Goal: Transaction & Acquisition: Download file/media

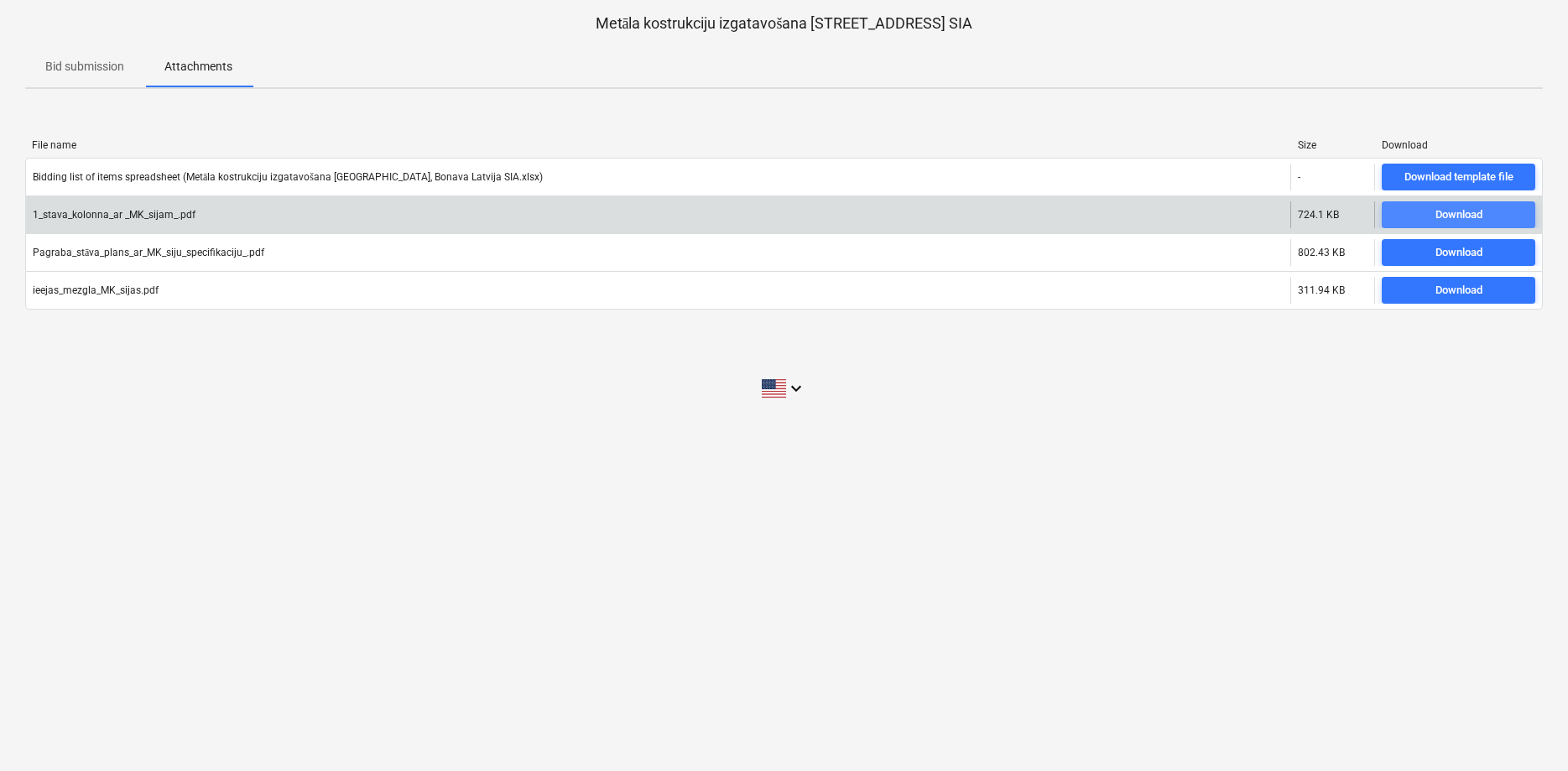
click at [1446, 212] on div "Download" at bounding box center [1459, 215] width 47 height 19
drag, startPoint x: 221, startPoint y: 220, endPoint x: 47, endPoint y: 214, distance: 174.1
click at [47, 214] on div "1_stava_kolonna_ar _MK_sijam_.pdf" at bounding box center [658, 215] width 1264 height 27
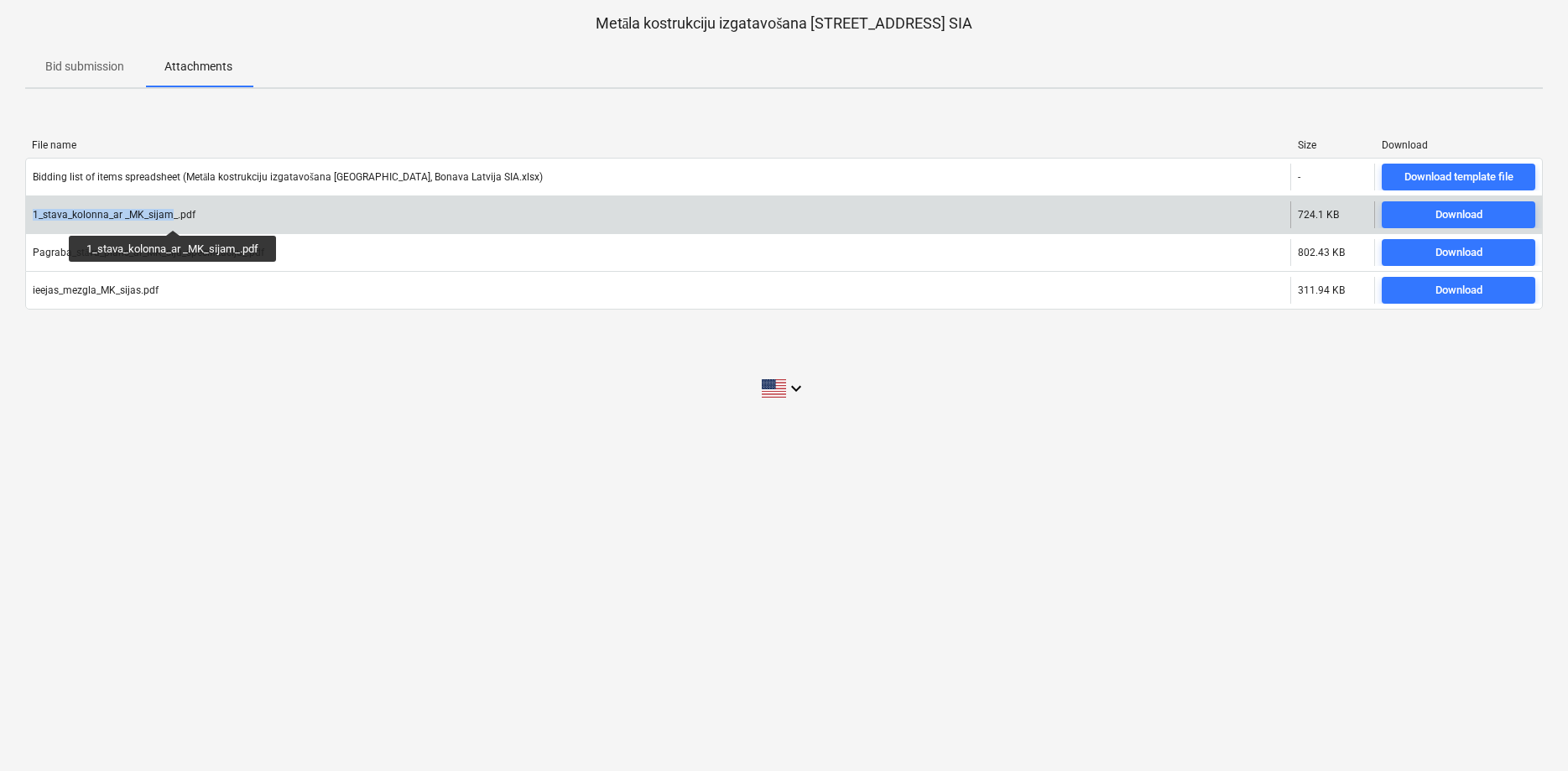
drag, startPoint x: 35, startPoint y: 214, endPoint x: 174, endPoint y: 215, distance: 139.0
click at [174, 215] on div "1_stava_kolonna_ar _MK_sijam_.pdf" at bounding box center [114, 215] width 163 height 12
copy div "1_stava_kolonna_ar _MK_sijam"
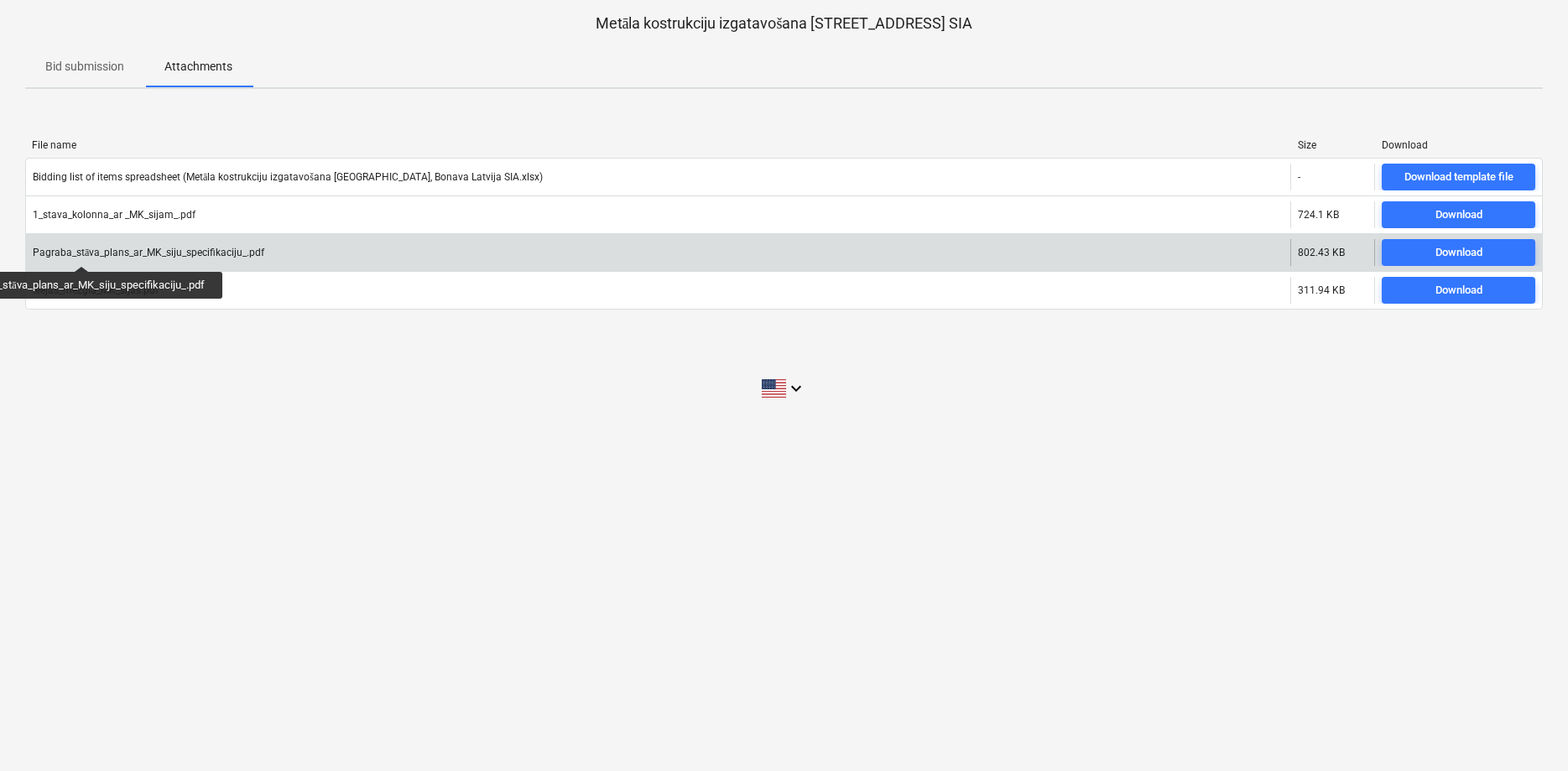
click at [81, 250] on div "Pagraba_stāva_plans_ar_MK_siju_specifikaciju_.pdf" at bounding box center [149, 252] width 232 height 13
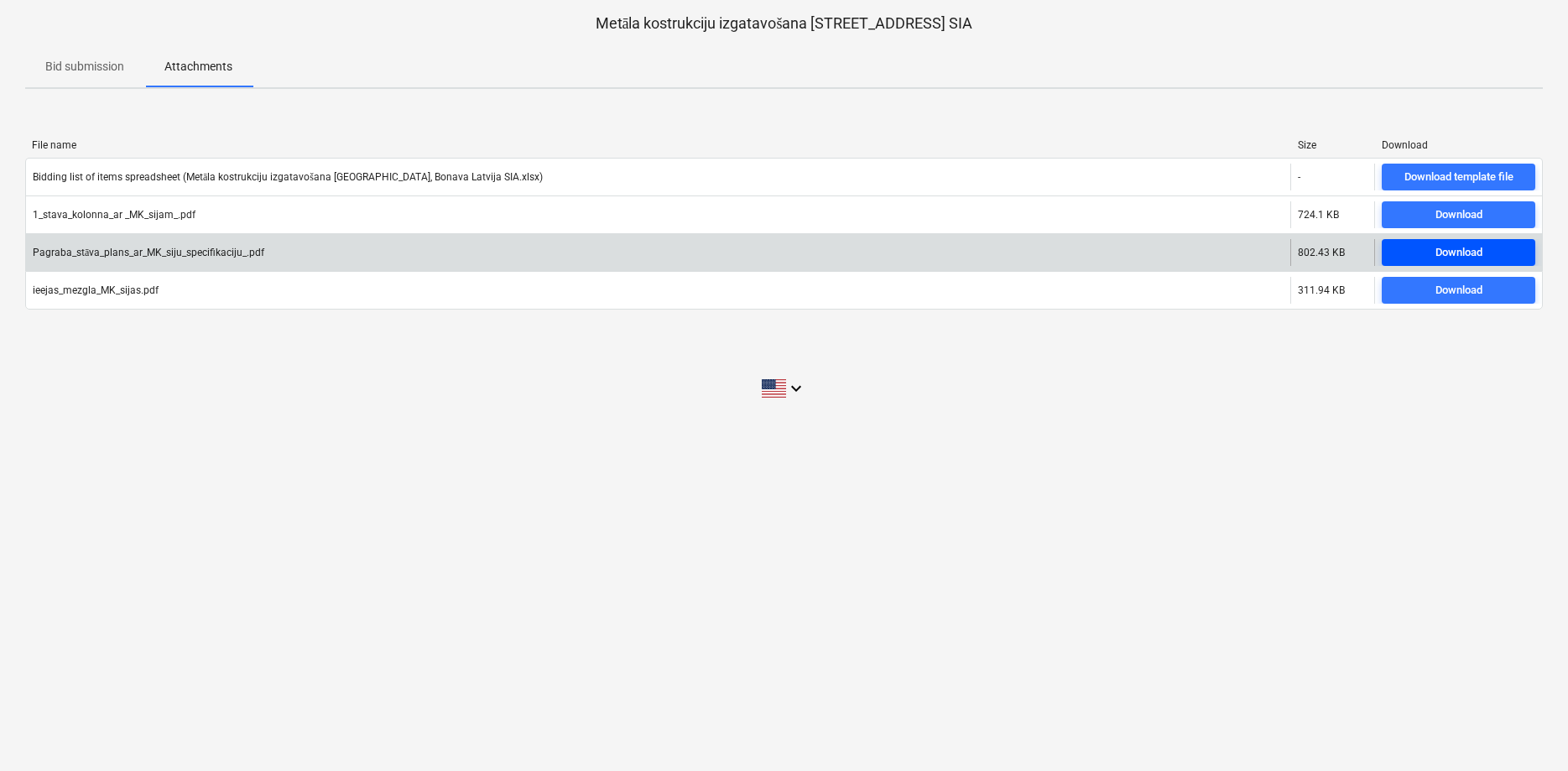
click at [1458, 250] on div "Download" at bounding box center [1459, 252] width 47 height 19
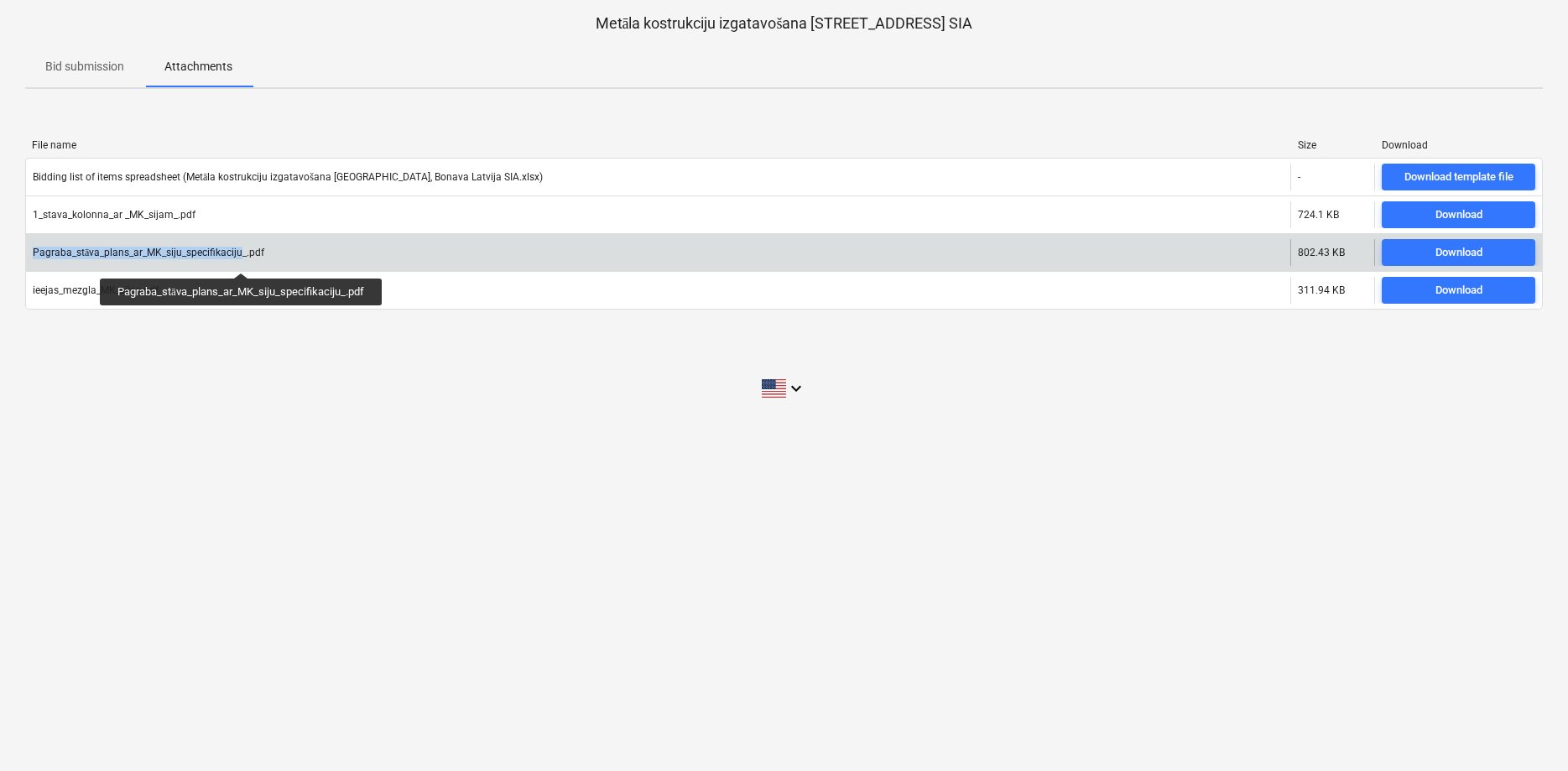
drag, startPoint x: 33, startPoint y: 250, endPoint x: 242, endPoint y: 257, distance: 209.1
click at [242, 257] on div "Pagraba_stāva_plans_ar_MK_siju_specifikaciju_.pdf" at bounding box center [149, 252] width 232 height 13
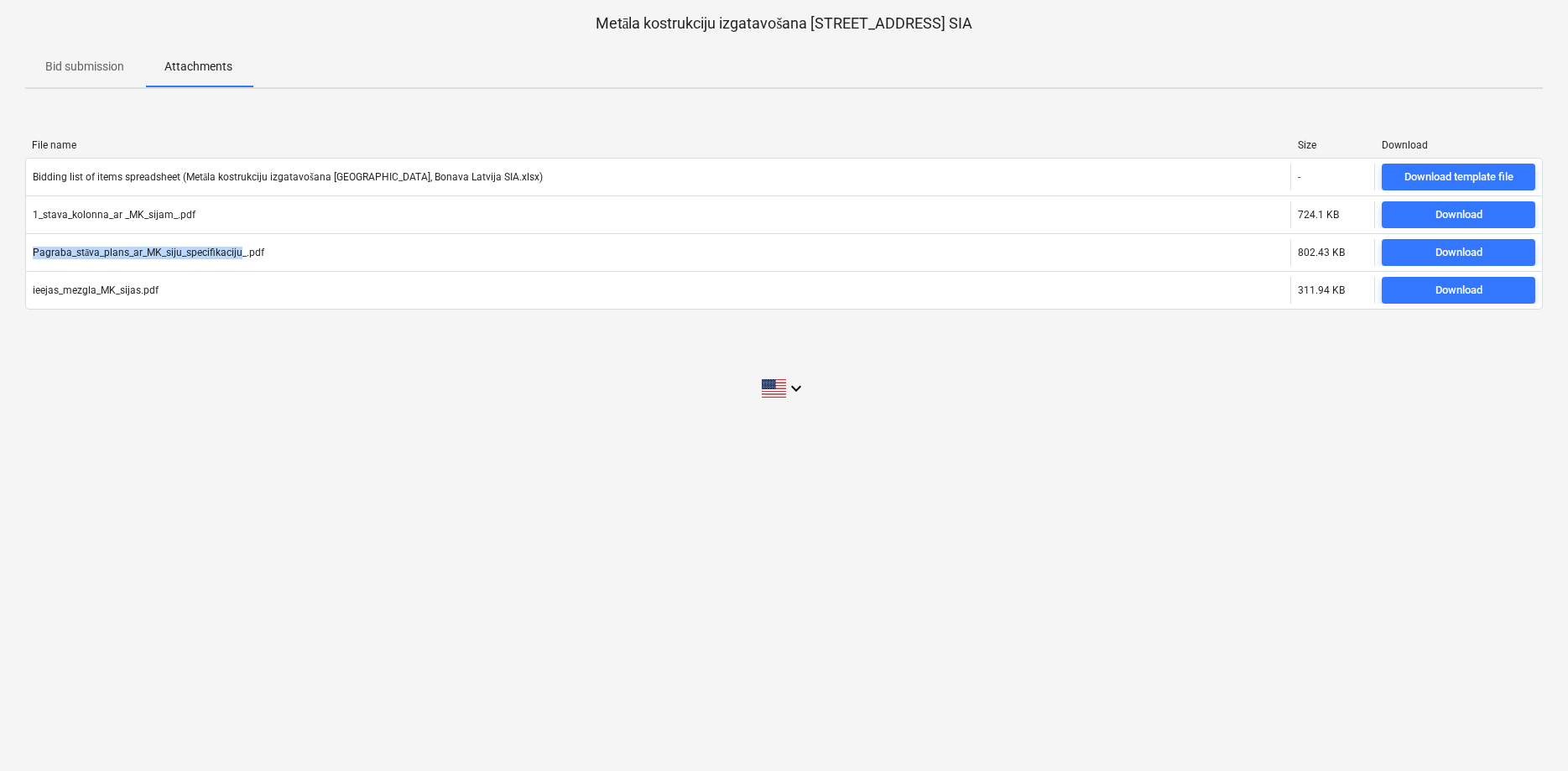
copy div "Pagraba_stāva_plans_ar_MK_siju_specifikaciju"
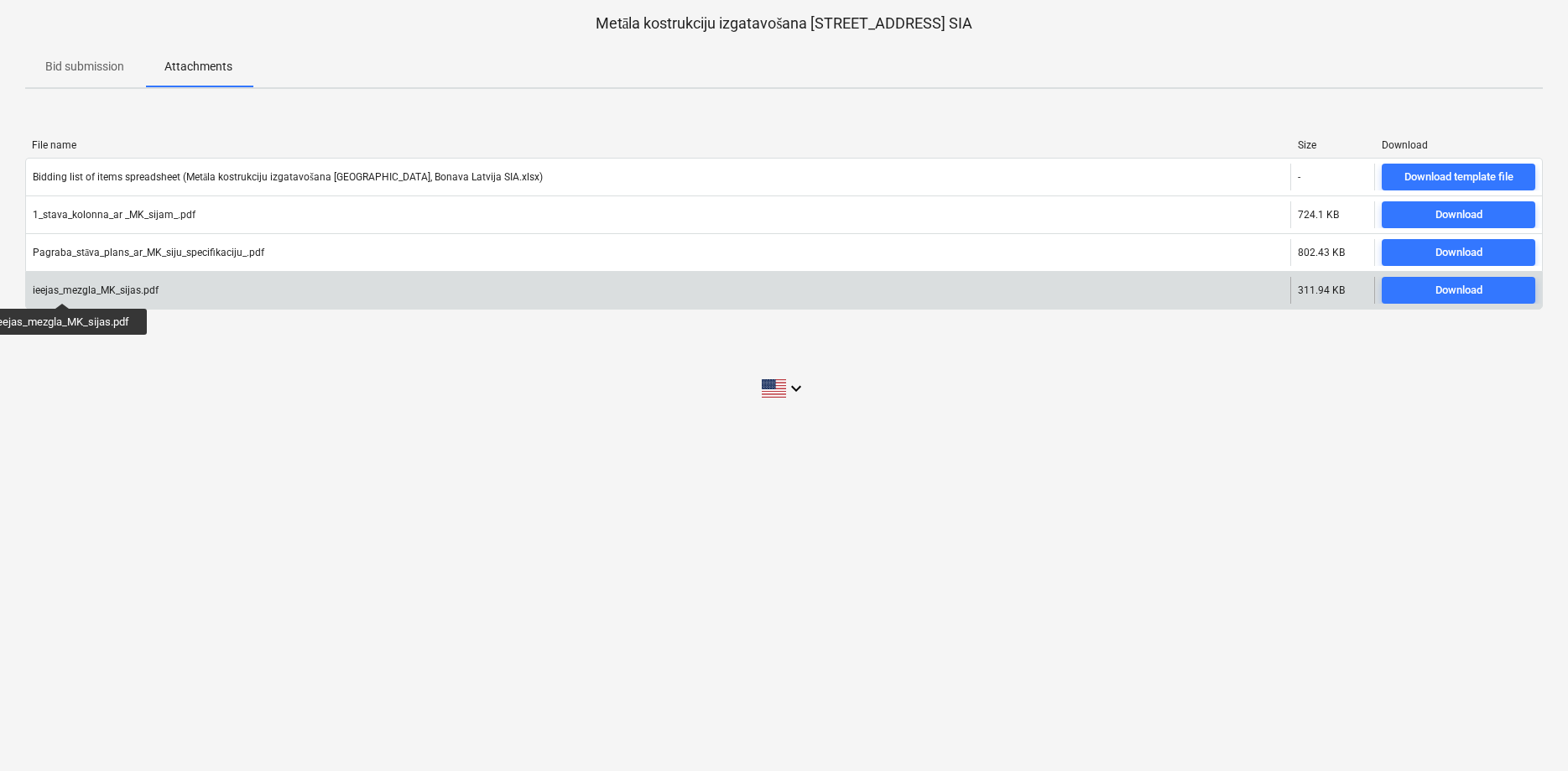
click at [62, 288] on div "ieejas_mezgla_MK_sijas.pdf" at bounding box center [96, 290] width 126 height 12
click at [1455, 289] on div "Download" at bounding box center [1459, 290] width 47 height 19
drag, startPoint x: 33, startPoint y: 289, endPoint x: 140, endPoint y: 292, distance: 107.0
click at [140, 292] on div "ieejas_mezgla_MK_sijas.pdf" at bounding box center [96, 290] width 126 height 12
copy div "ieejas_mezgla_MK_sijas"
